Goal: Transaction & Acquisition: Purchase product/service

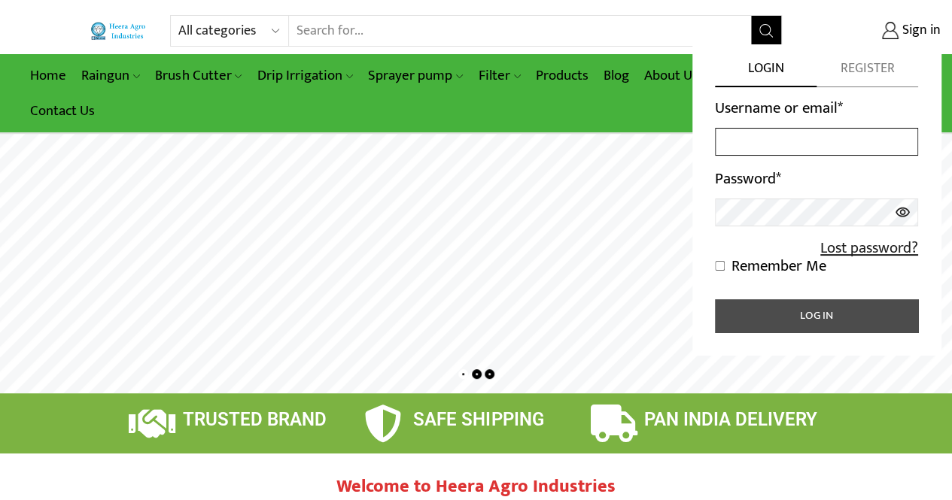
type input "[EMAIL_ADDRESS][PERSON_NAME][DOMAIN_NAME]"
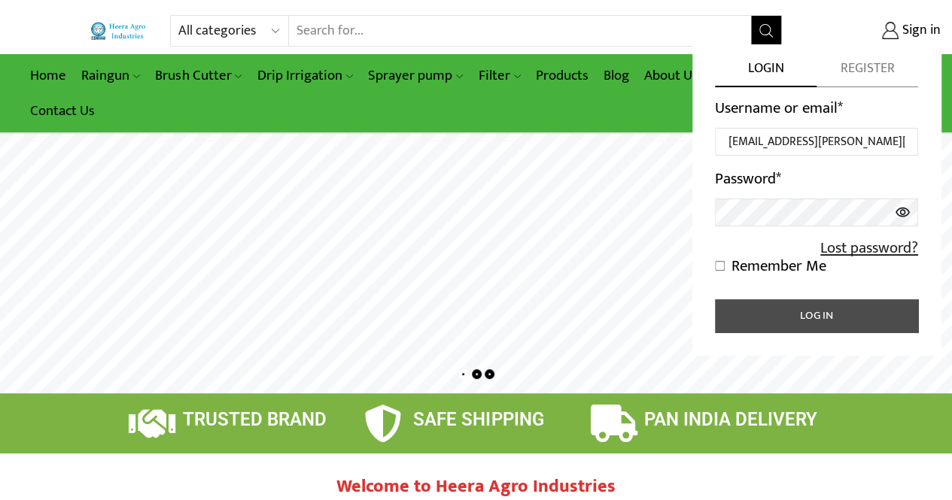
click at [811, 312] on button "Log in" at bounding box center [816, 315] width 203 height 33
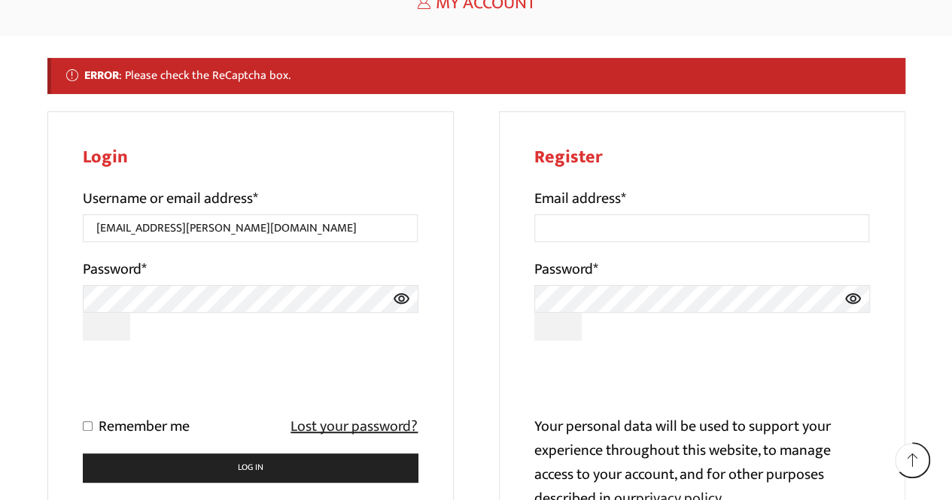
scroll to position [257, 0]
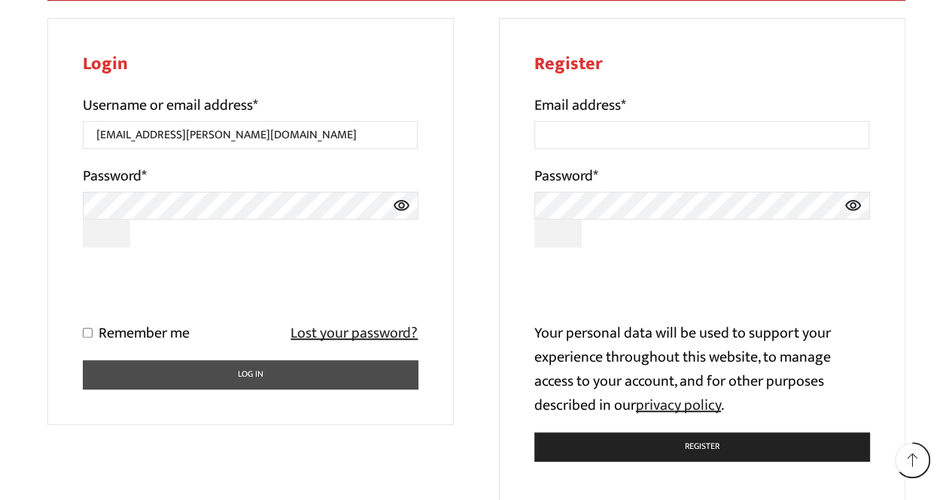
click at [220, 375] on button "Log in" at bounding box center [251, 374] width 336 height 29
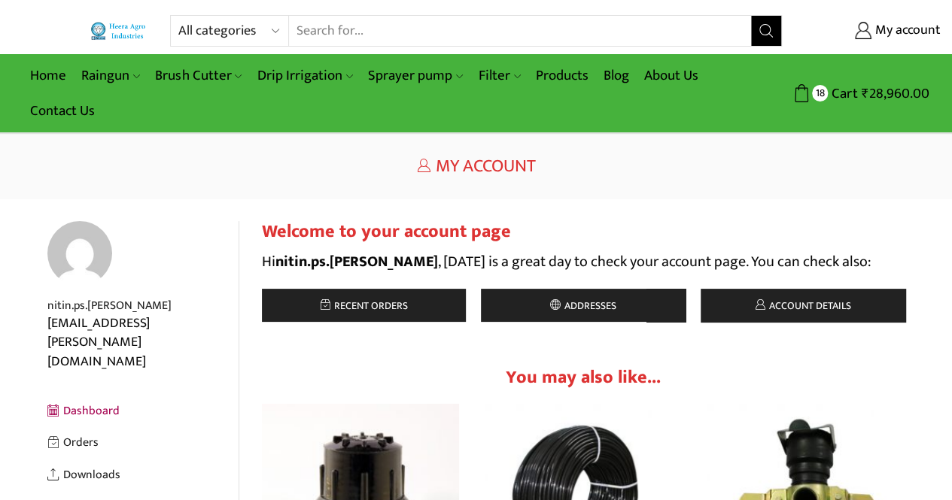
click at [372, 27] on input "Search input" at bounding box center [520, 31] width 462 height 30
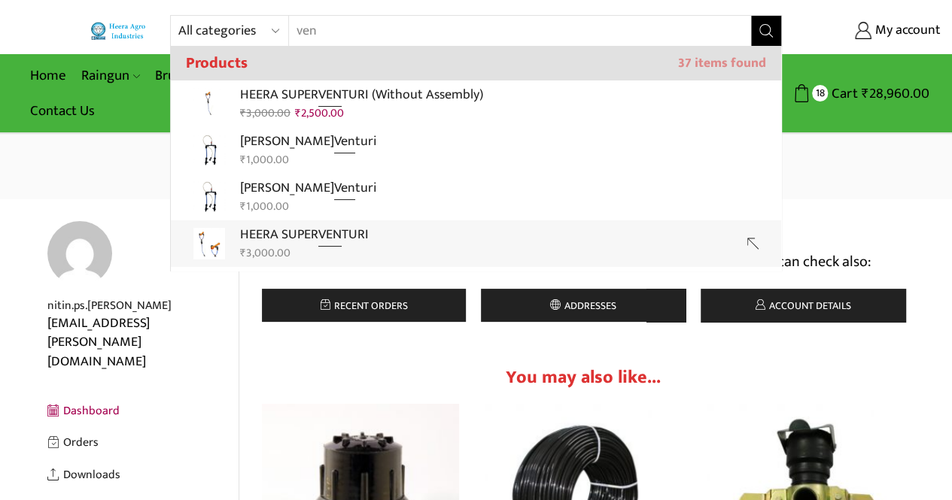
click at [328, 237] on strong "VEN" at bounding box center [329, 234] width 23 height 23
type input "HEERA SUPER VENTURI"
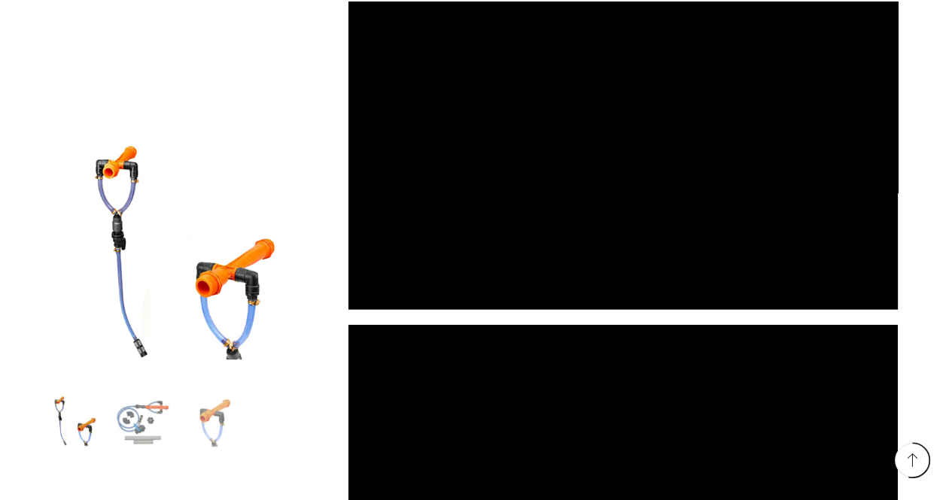
scroll to position [1935, 0]
